Goal: Information Seeking & Learning: Learn about a topic

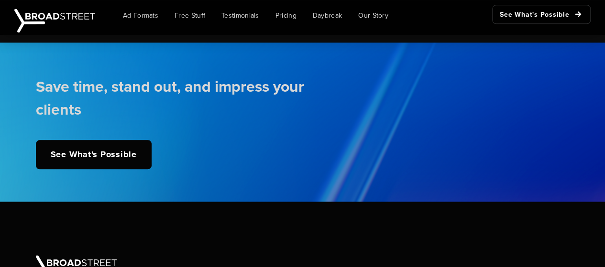
scroll to position [2324, 0]
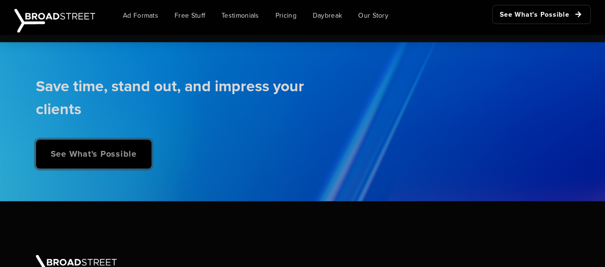
click at [115, 155] on link "See What's Possible" at bounding box center [94, 154] width 116 height 29
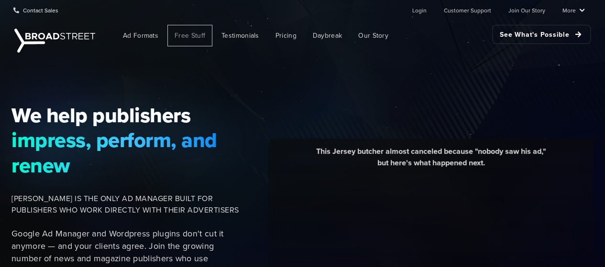
click at [201, 33] on span "Free Stuff" at bounding box center [190, 36] width 31 height 10
click at [290, 37] on span "Pricing" at bounding box center [286, 36] width 21 height 10
